Goal: Information Seeking & Learning: Find specific fact

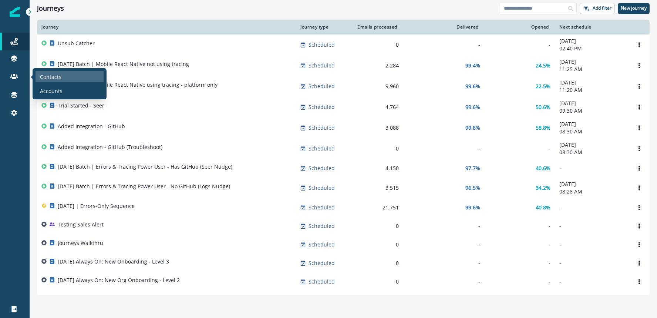
click at [48, 75] on p "Contacts" at bounding box center [50, 77] width 21 height 8
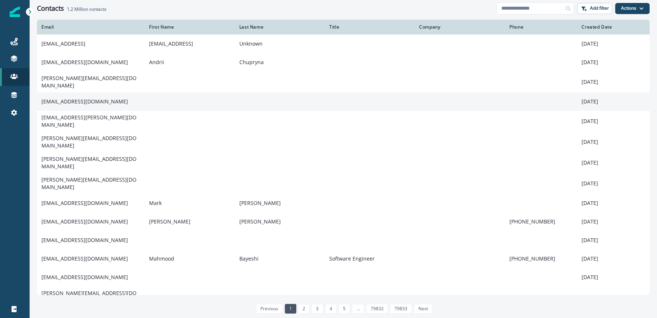
scroll to position [18, 0]
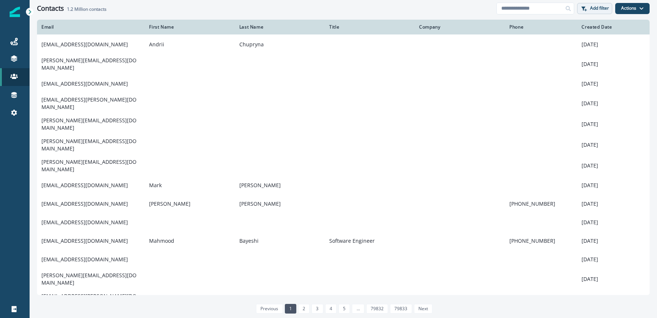
click at [594, 11] on p "Add filter" at bounding box center [599, 8] width 19 height 5
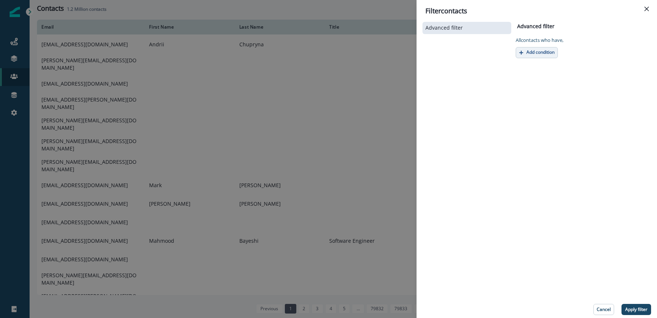
click at [537, 51] on p "Add condition" at bounding box center [541, 52] width 28 height 5
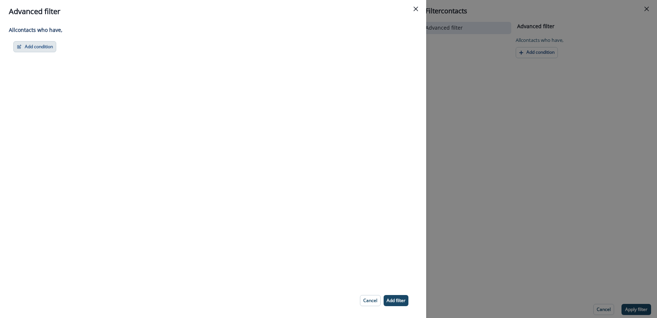
click at [43, 43] on button "Add condition" at bounding box center [34, 46] width 43 height 11
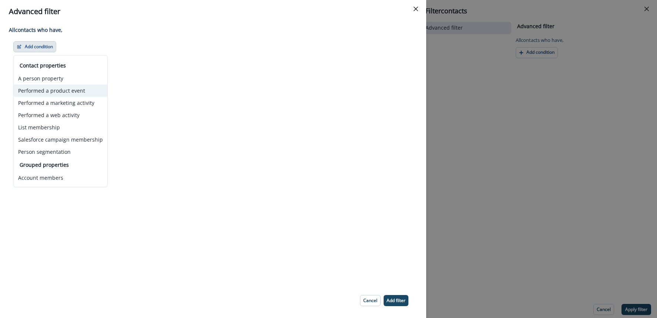
click at [56, 91] on button "Performed a product event" at bounding box center [61, 90] width 94 height 12
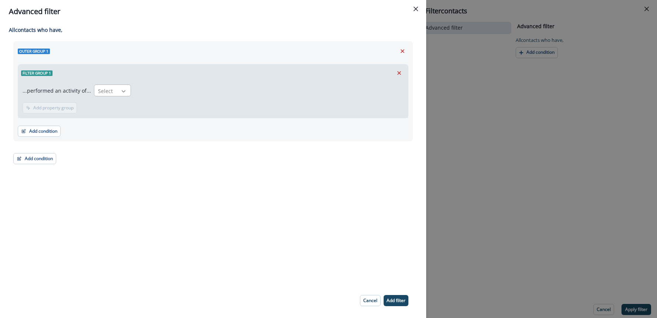
click at [117, 93] on div at bounding box center [123, 90] width 13 height 7
type input "******"
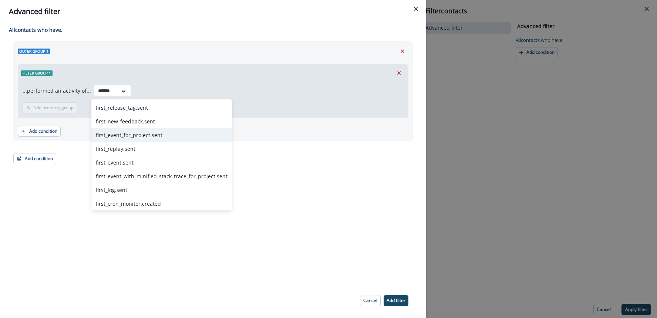
click at [133, 137] on div "first_event_for_project.sent" at bounding box center [161, 135] width 141 height 14
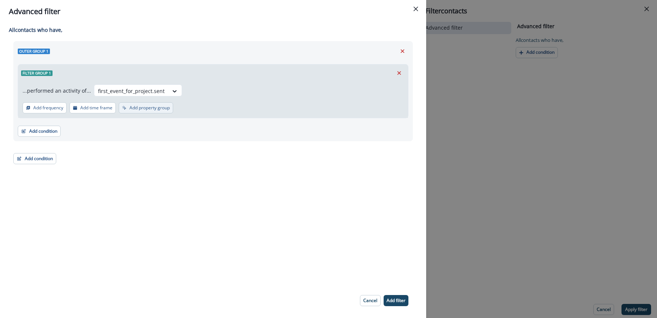
click at [140, 108] on p "Add property group" at bounding box center [150, 107] width 40 height 5
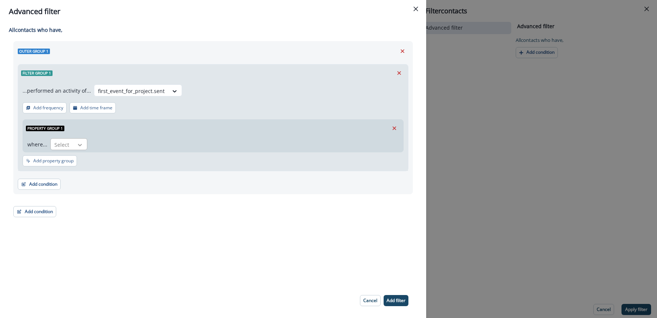
click at [77, 145] on icon at bounding box center [80, 144] width 7 height 7
type input "***"
click at [77, 156] on div "url" at bounding box center [68, 161] width 37 height 14
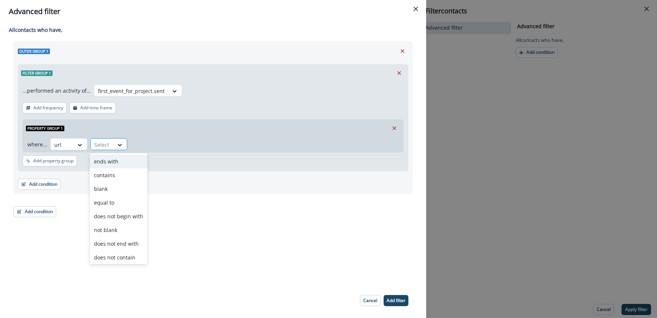
click at [107, 147] on div at bounding box center [102, 144] width 16 height 9
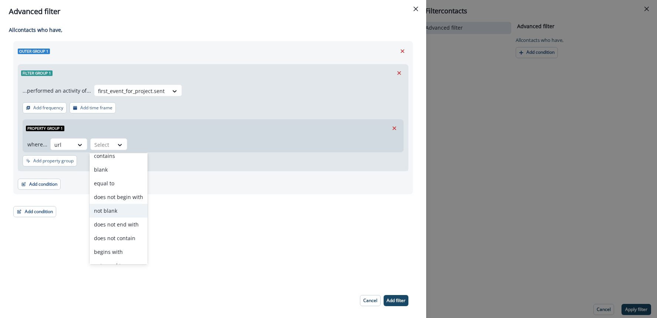
scroll to position [29, 0]
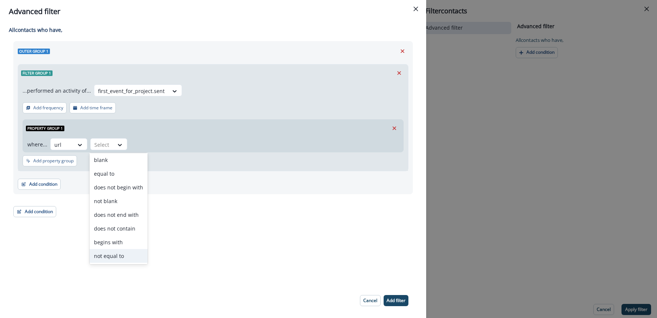
click at [114, 252] on div "not equal to" at bounding box center [119, 256] width 58 height 14
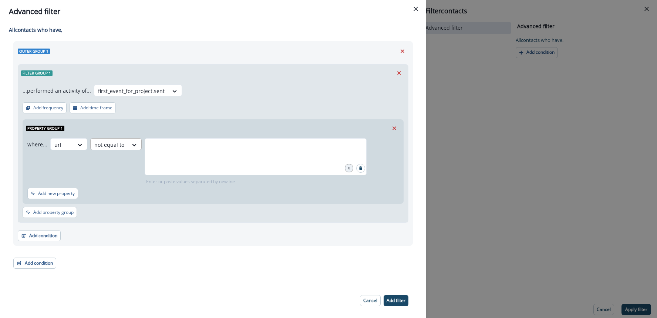
click at [132, 150] on div "where... url not equal to 0 Enter or paste values separated by newline" at bounding box center [211, 161] width 369 height 47
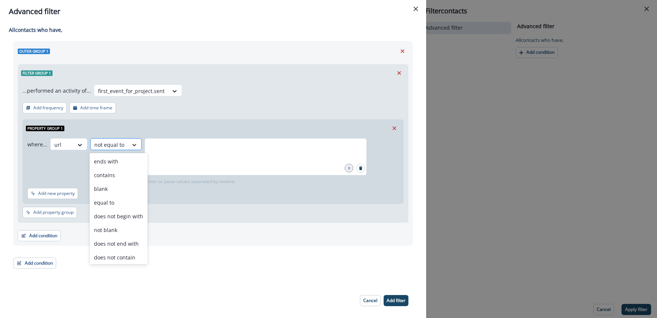
click at [132, 148] on icon at bounding box center [134, 144] width 7 height 7
click at [123, 231] on div "not blank" at bounding box center [119, 229] width 58 height 14
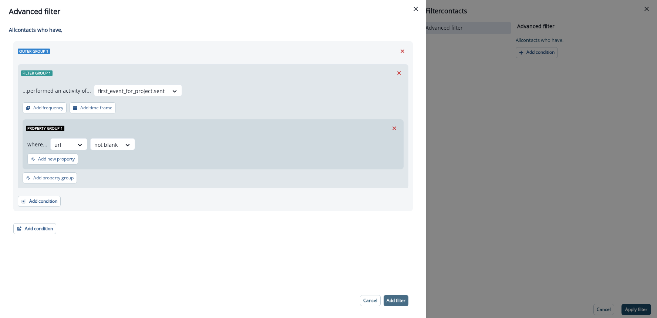
click at [397, 295] on button "Add filter" at bounding box center [396, 300] width 25 height 11
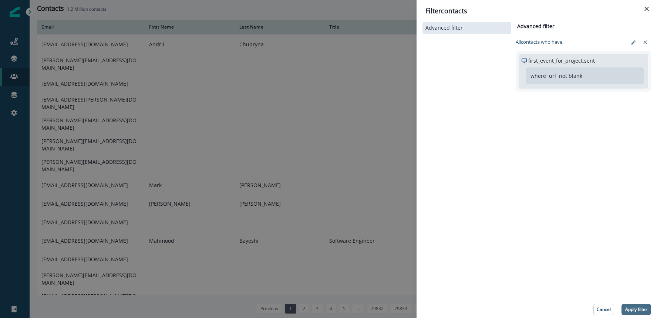
click at [632, 306] on p "Apply filter" at bounding box center [636, 308] width 22 height 5
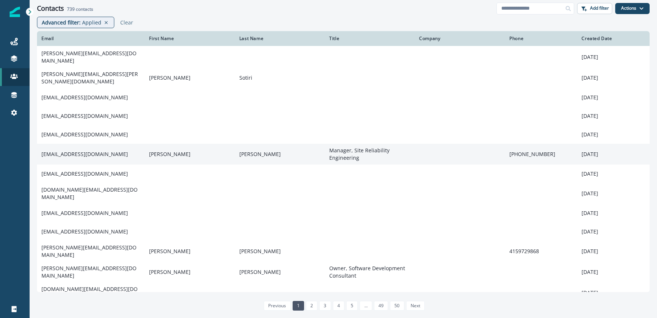
click at [113, 149] on td "[EMAIL_ADDRESS][DOMAIN_NAME]" at bounding box center [91, 154] width 108 height 21
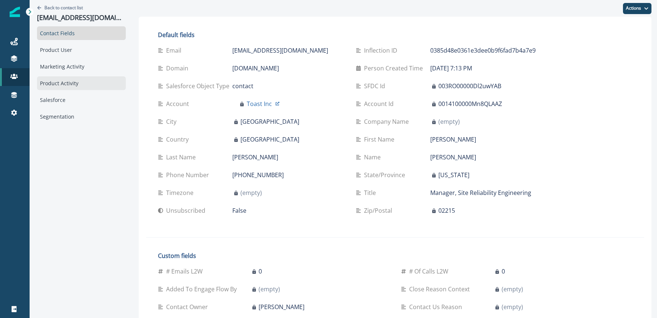
click at [54, 78] on div "Product Activity" at bounding box center [81, 83] width 89 height 14
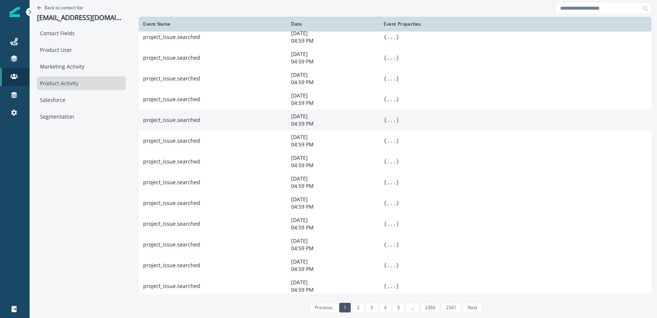
scroll to position [207, 0]
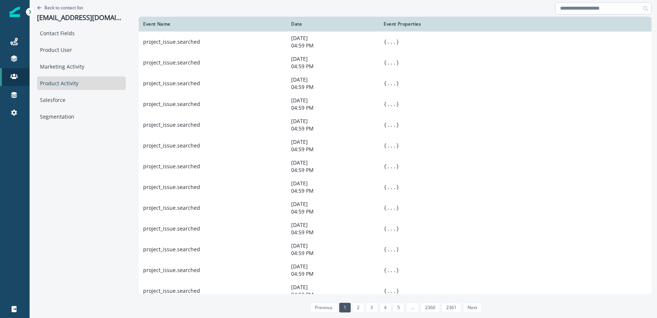
click at [583, 13] on input at bounding box center [603, 9] width 96 height 12
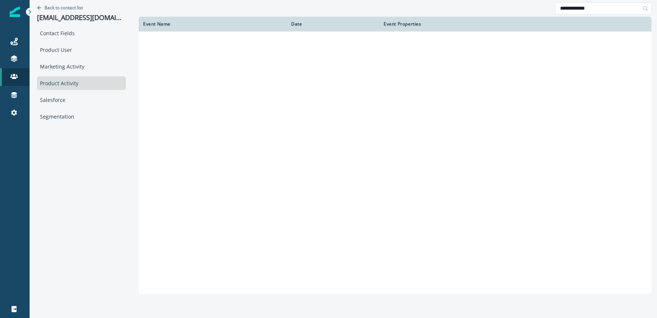
scroll to position [184, 0]
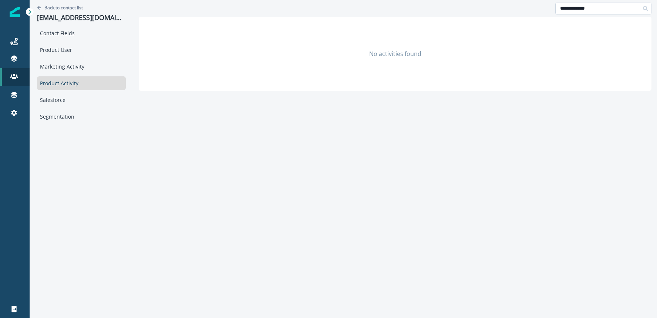
click at [574, 9] on input "**********" at bounding box center [603, 9] width 96 height 12
drag, startPoint x: 573, startPoint y: 9, endPoint x: 547, endPoint y: 10, distance: 25.5
click at [547, 10] on div "**********" at bounding box center [395, 8] width 513 height 17
type input "******"
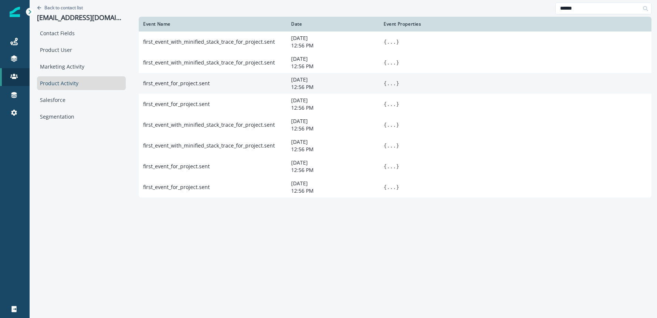
click at [387, 85] on button "..." at bounding box center [391, 83] width 9 height 7
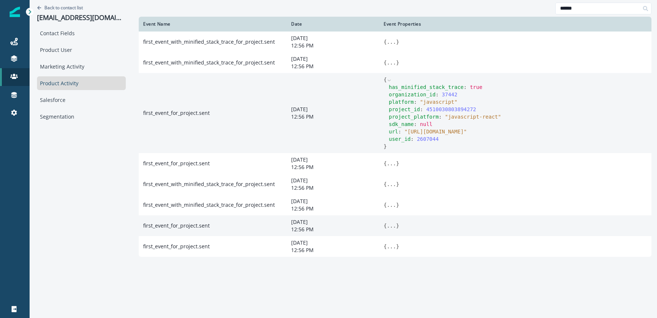
click at [393, 227] on button "..." at bounding box center [391, 225] width 9 height 7
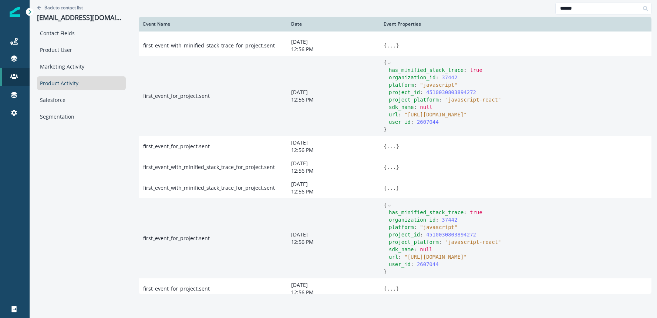
scroll to position [26, 0]
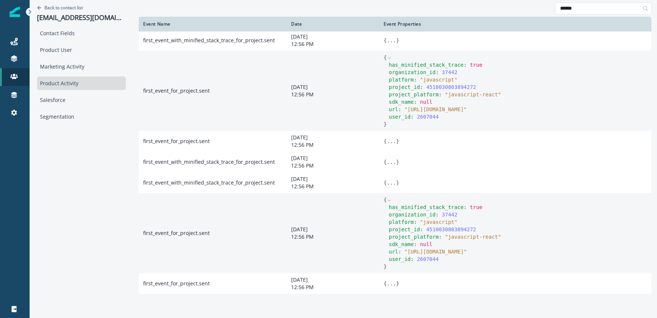
drag, startPoint x: 407, startPoint y: 252, endPoint x: 600, endPoint y: 250, distance: 192.8
click at [467, 250] on span "" [URL][DOMAIN_NAME] "" at bounding box center [435, 251] width 63 height 6
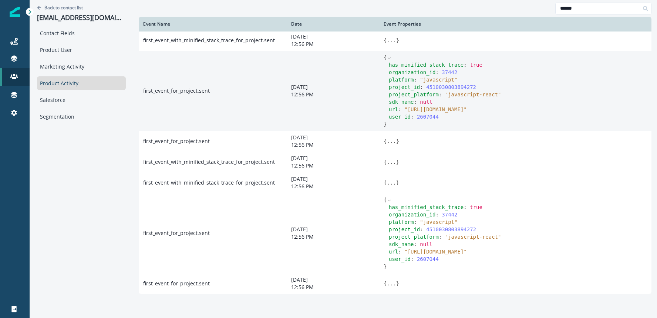
scroll to position [0, 0]
